Goal: Task Accomplishment & Management: Complete application form

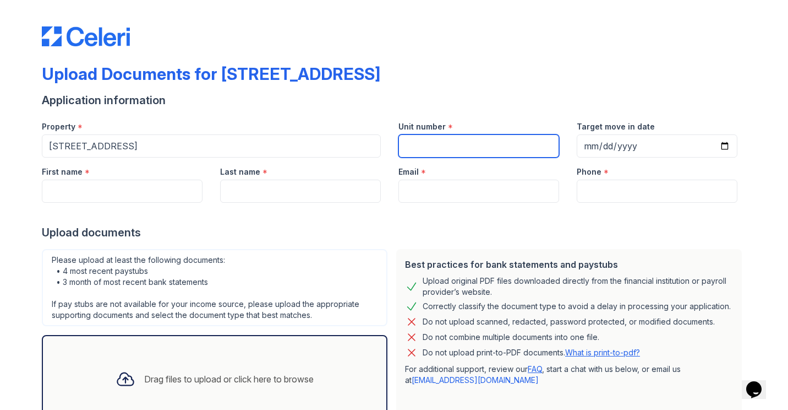
click at [484, 144] on input "Unit number" at bounding box center [479, 145] width 161 height 23
type input "#1"
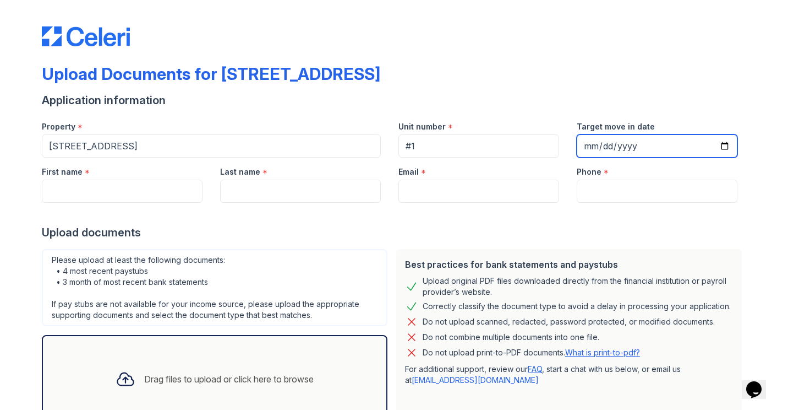
click at [718, 145] on input "Target move in date" at bounding box center [657, 145] width 161 height 23
type input "[DATE]"
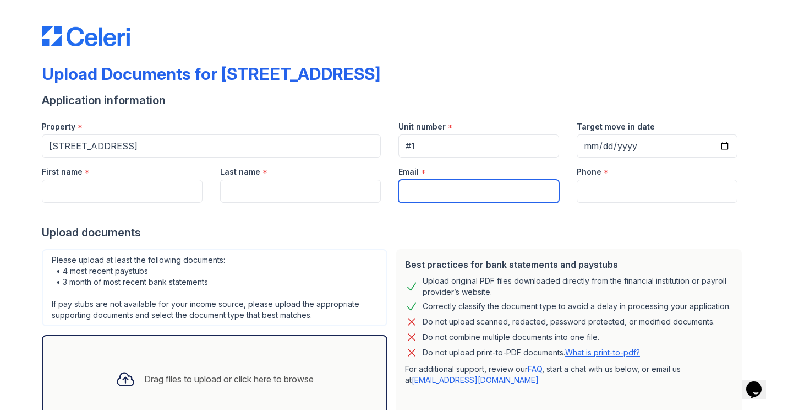
click at [450, 198] on input "Email" at bounding box center [479, 190] width 161 height 23
paste input "[EMAIL_ADDRESS][DOMAIN_NAME]"
type input "[EMAIL_ADDRESS][DOMAIN_NAME]"
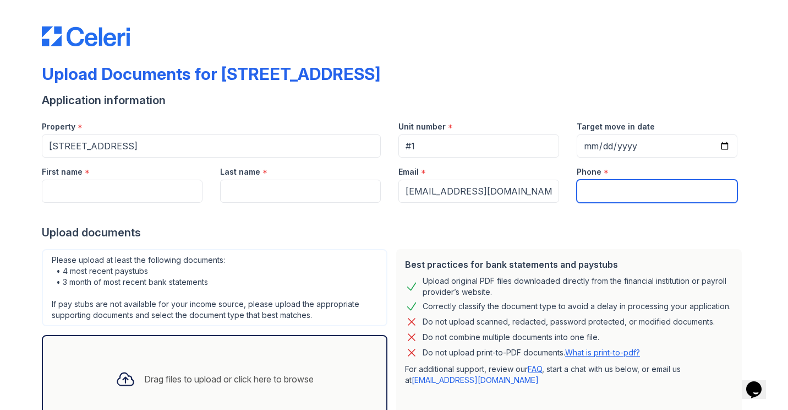
click at [668, 197] on input "Phone" at bounding box center [657, 190] width 161 height 23
paste input "tel:[PHONE_NUMBER]"
click at [592, 190] on input "tel:[PHONE_NUMBER]" at bounding box center [657, 190] width 161 height 23
type input "9162707908"
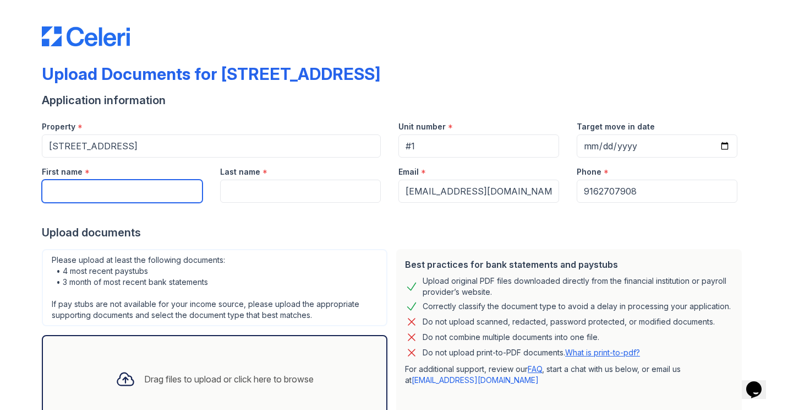
click at [81, 191] on input "First name" at bounding box center [122, 190] width 161 height 23
type input "[PERSON_NAME]"
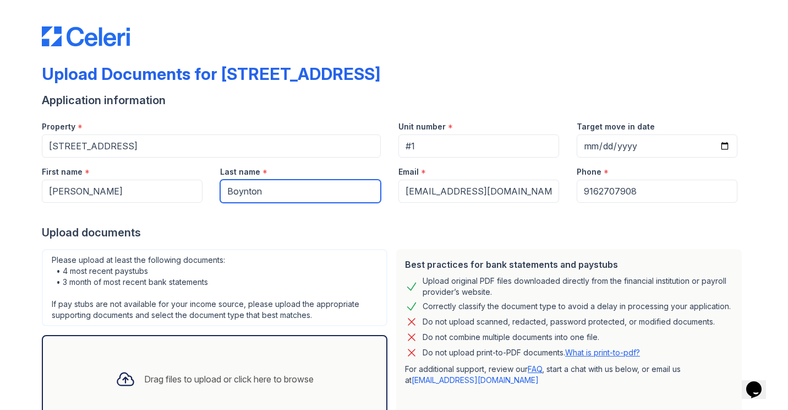
type input "Boynton"
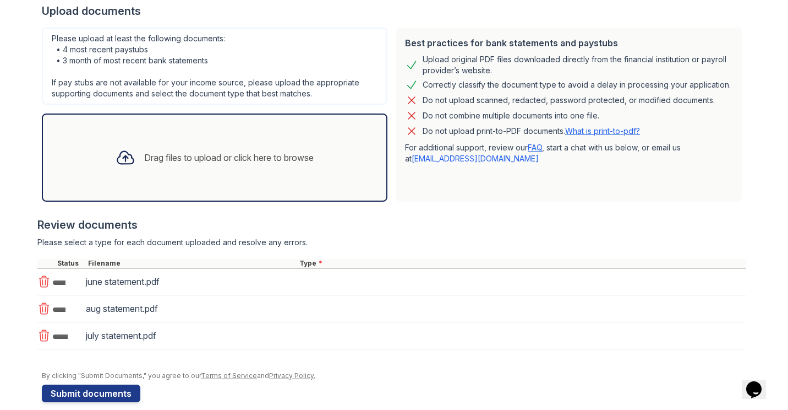
scroll to position [236, 0]
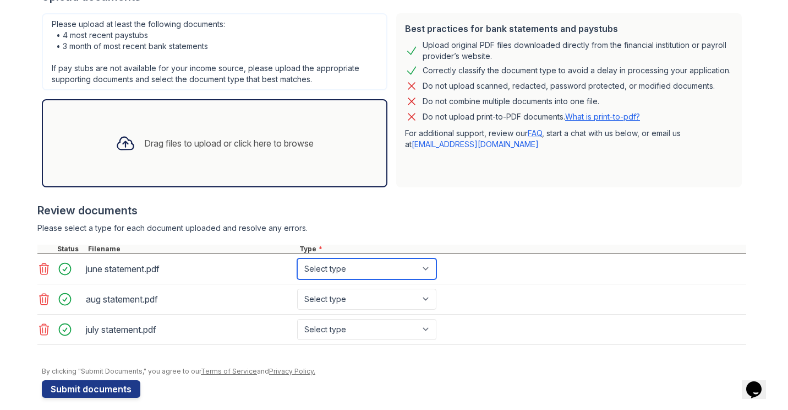
click at [366, 269] on select "Select type Paystub Bank Statement Offer Letter Tax Documents Benefit Award Let…" at bounding box center [366, 268] width 139 height 21
select select "bank_statement"
click at [297, 258] on select "Select type Paystub Bank Statement Offer Letter Tax Documents Benefit Award Let…" at bounding box center [366, 268] width 139 height 21
click at [357, 313] on div "aug statement.pdf Select type Paystub Bank Statement Offer Letter Tax Documents…" at bounding box center [391, 299] width 709 height 30
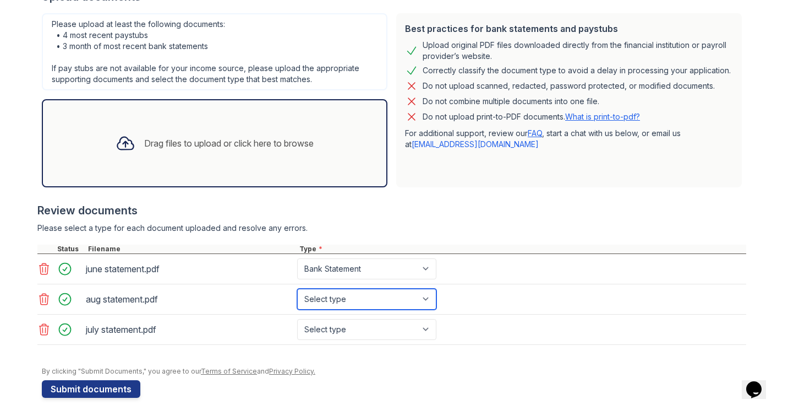
click at [352, 301] on select "Select type Paystub Bank Statement Offer Letter Tax Documents Benefit Award Let…" at bounding box center [366, 298] width 139 height 21
select select "bank_statement"
click at [297, 288] on select "Select type Paystub Bank Statement Offer Letter Tax Documents Benefit Award Let…" at bounding box center [366, 298] width 139 height 21
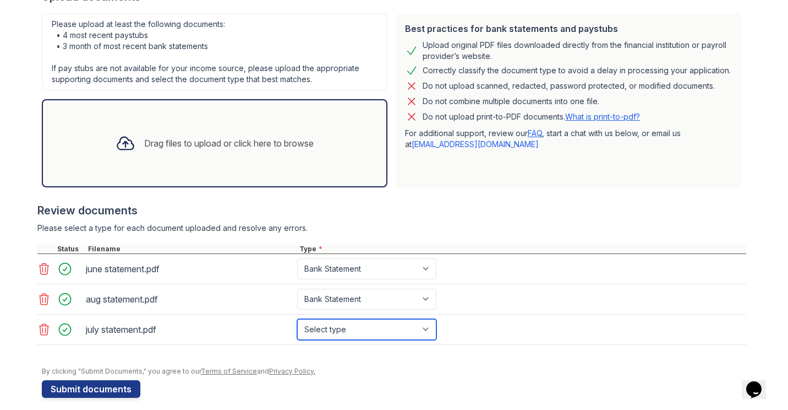
click at [344, 329] on select "Select type Paystub Bank Statement Offer Letter Tax Documents Benefit Award Let…" at bounding box center [366, 329] width 139 height 21
select select "bank_statement"
click at [297, 319] on select "Select type Paystub Bank Statement Offer Letter Tax Documents Benefit Award Let…" at bounding box center [366, 329] width 139 height 21
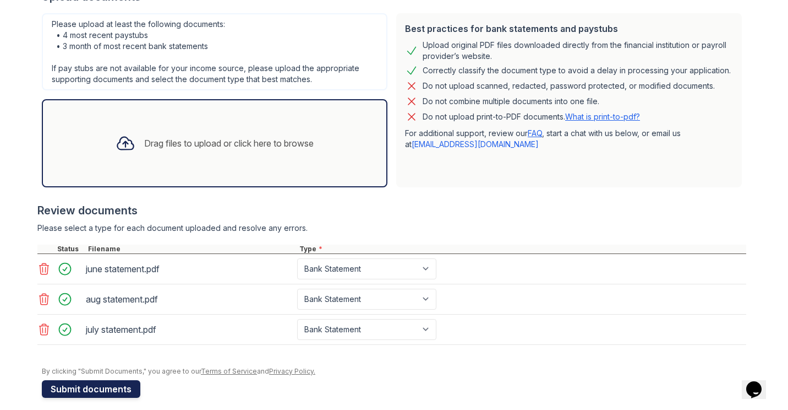
click at [92, 393] on button "Submit documents" at bounding box center [91, 389] width 99 height 18
